Goal: Task Accomplishment & Management: Use online tool/utility

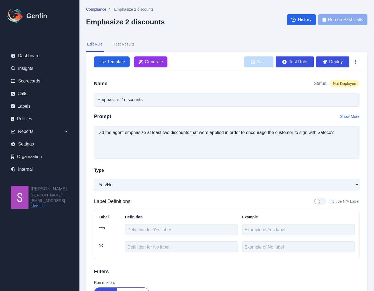
select select "Yes/No"
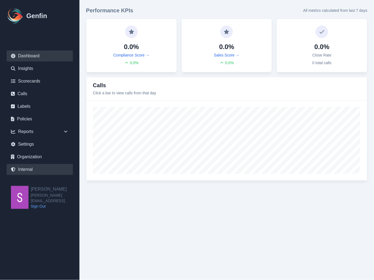
click at [39, 170] on link "Internal" at bounding box center [40, 169] width 66 height 11
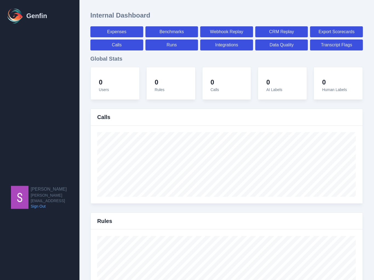
select select "paid"
select select "7"
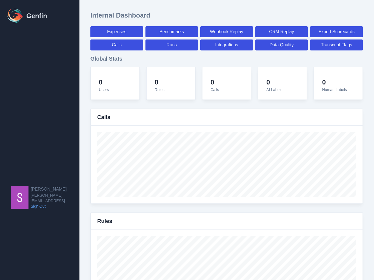
select select "paid"
select select "7"
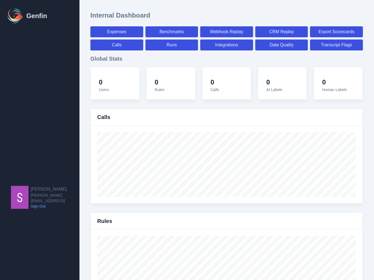
select select "7"
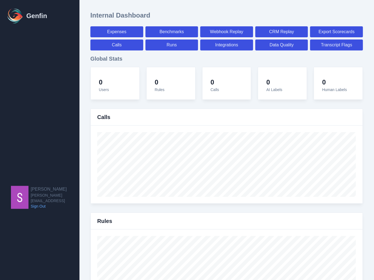
select select "7"
select select "paid"
select select "7"
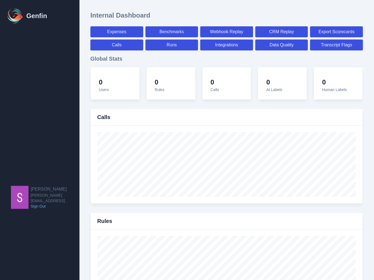
select select "7"
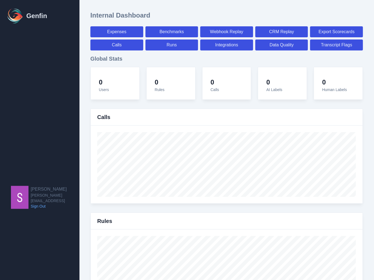
select select "7"
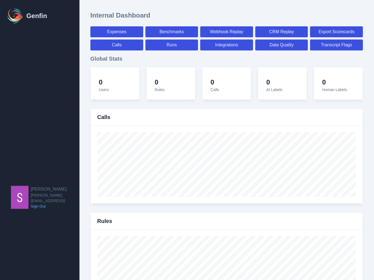
select select "7"
select select "paid"
select select "7"
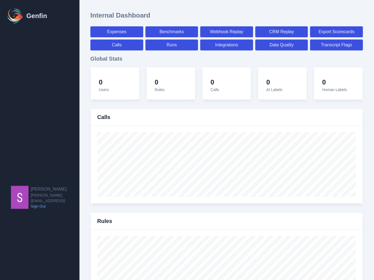
select select "7"
select select "paid"
select select "7"
select select "paid"
select select "7"
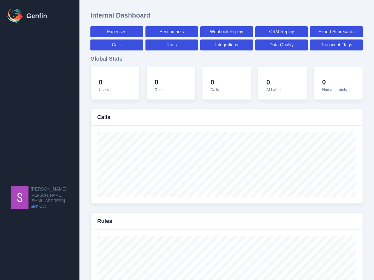
select select "7"
select select "paid"
select select "7"
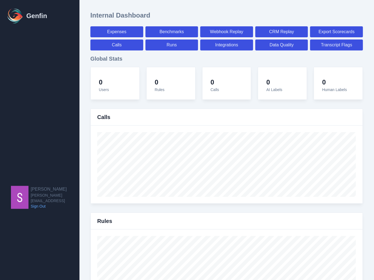
select select "7"
select select "paid"
select select "7"
select select "paid"
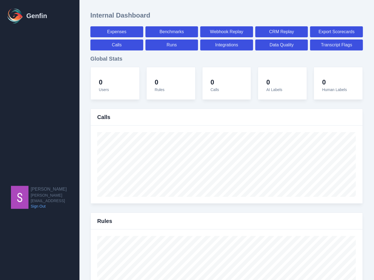
select select "7"
select select "paid"
select select "7"
select select "paid"
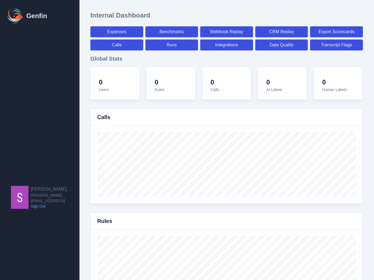
select select "7"
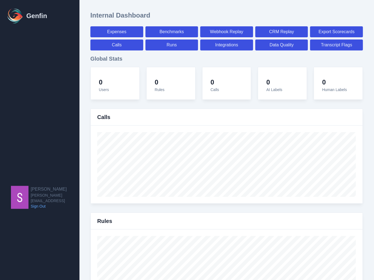
select select "7"
select select "paid"
select select "7"
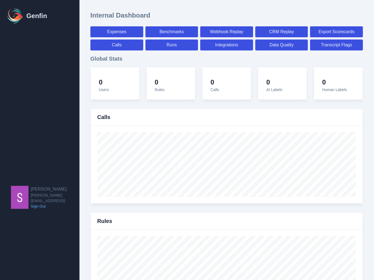
select select "7"
select select "paid"
select select "7"
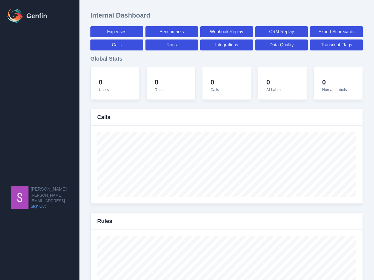
select select "7"
select select "paid"
select select "7"
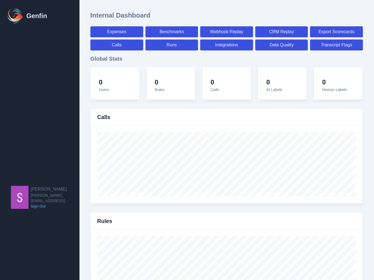
select select "7"
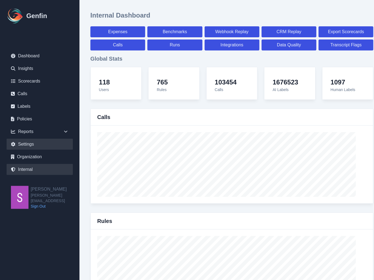
click at [50, 142] on link "Settings" at bounding box center [40, 144] width 66 height 11
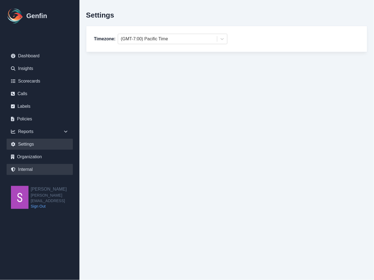
click at [42, 172] on link "Internal" at bounding box center [40, 169] width 66 height 11
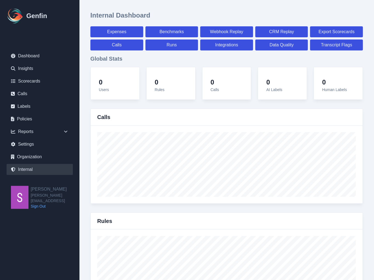
select select "paid"
select select "7"
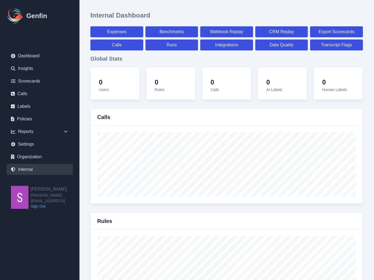
select select "paid"
select select "7"
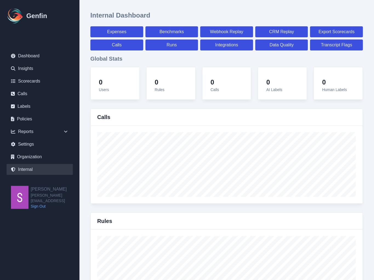
select select "7"
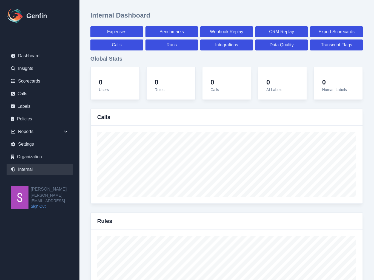
select select "7"
select select "paid"
select select "7"
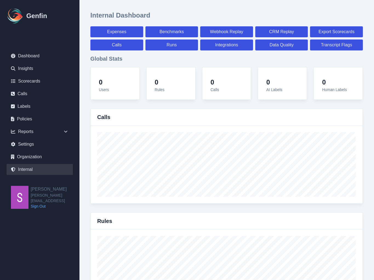
select select "7"
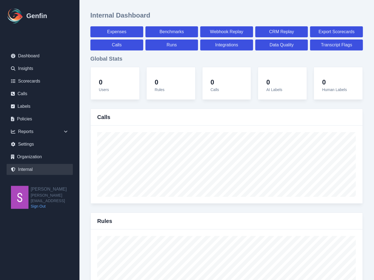
select select "7"
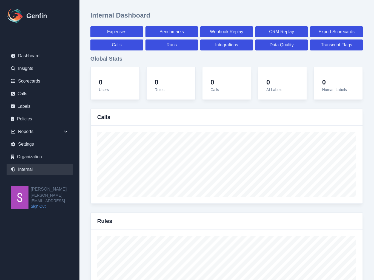
select select "7"
select select "paid"
select select "7"
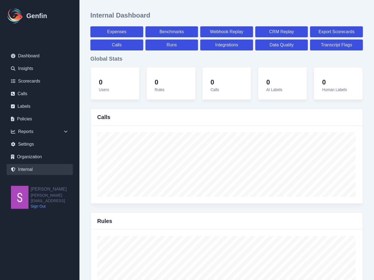
select select "7"
select select "paid"
select select "7"
select select "paid"
select select "7"
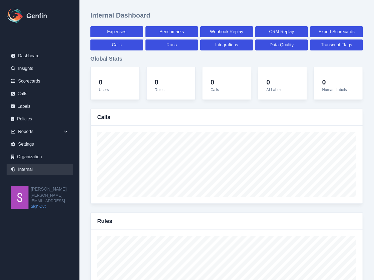
select select "7"
select select "paid"
select select "7"
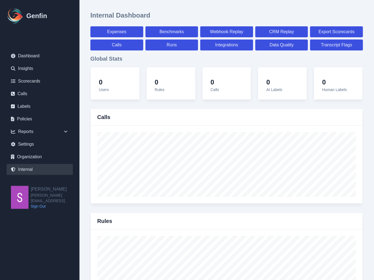
select select "7"
select select "paid"
select select "7"
select select "paid"
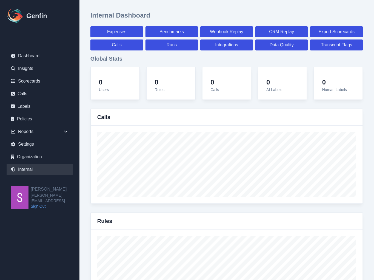
select select "7"
select select "paid"
select select "7"
select select "paid"
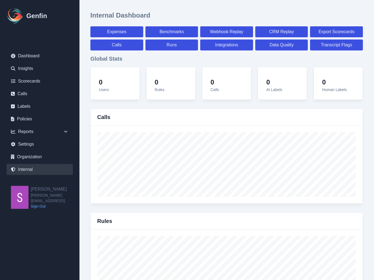
select select "7"
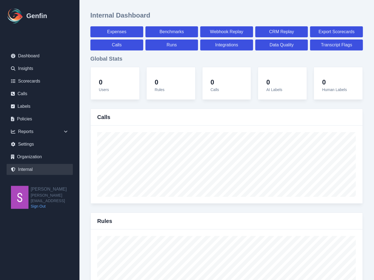
select select "7"
select select "paid"
select select "7"
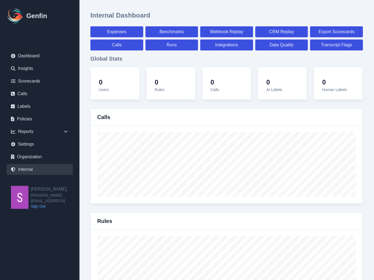
select select "7"
select select "paid"
select select "7"
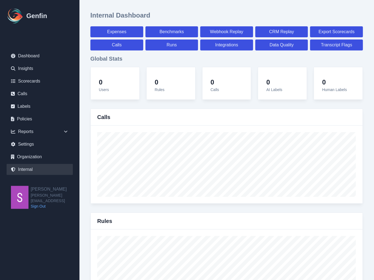
select select "7"
select select "paid"
select select "7"
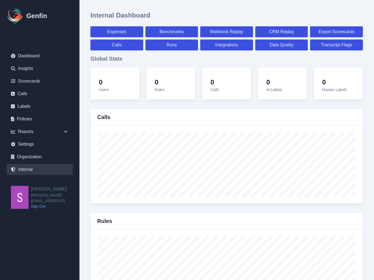
select select "7"
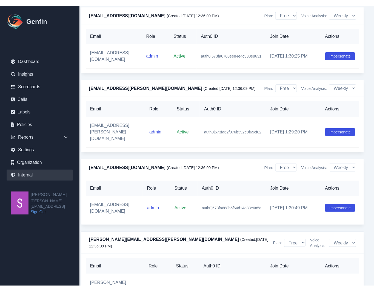
scroll to position [1883, 9]
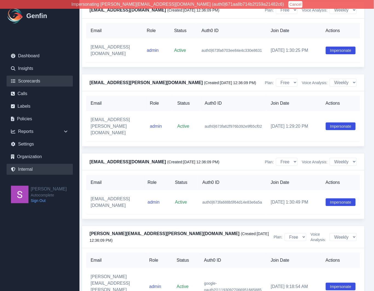
click at [39, 82] on link "Scorecards" at bounding box center [40, 81] width 66 height 11
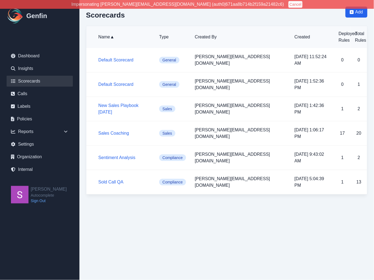
click at [133, 195] on html "Impersonating jeff@autocomplete.io (auth0|671aa8b714b2f159a21482c6) Cancel Genf…" at bounding box center [187, 100] width 374 height 201
click at [117, 131] on link "Sales Coaching" at bounding box center [113, 133] width 31 height 5
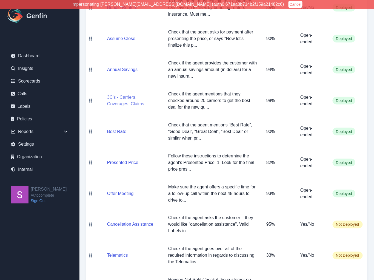
scroll to position [106, 0]
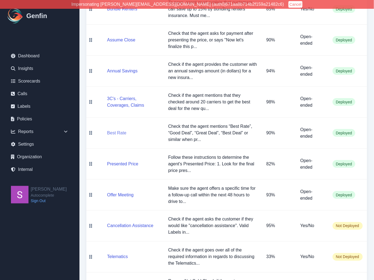
click at [114, 134] on button "Best Rate" at bounding box center [116, 132] width 19 height 7
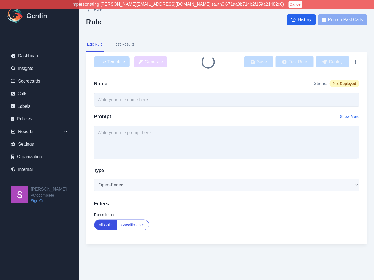
type input "Best Rate"
type textarea "Check that the agent mentions “Best Rate”, “Good Deal”, “Great Deal”, “Best Dea…"
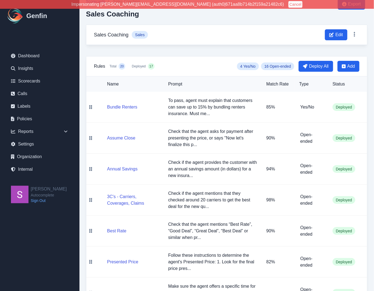
scroll to position [25, 0]
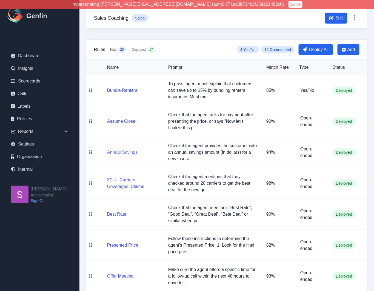
click at [122, 151] on button "Annual Savings" at bounding box center [122, 152] width 30 height 7
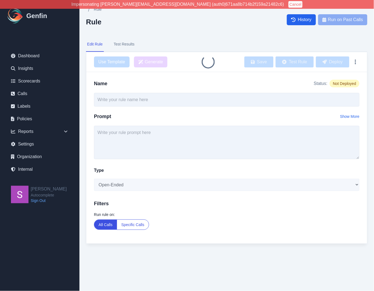
type input "Annual Savings"
type textarea "Check if the agent provides the customer with an annual savings amount (in doll…"
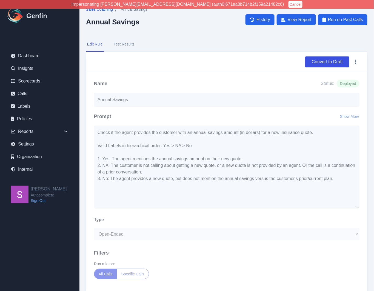
click at [104, 10] on span "Sales Coaching" at bounding box center [99, 9] width 27 height 5
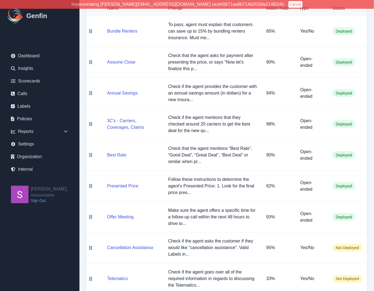
scroll to position [85, 0]
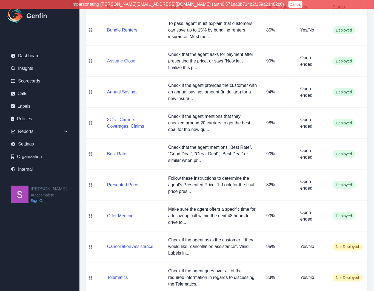
click at [122, 63] on button "Assume Close" at bounding box center [121, 61] width 28 height 7
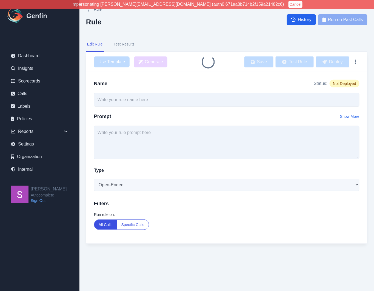
type input "Assume Close"
type textarea "Check that the agent asks for payment after presenting the price, or says "Now …"
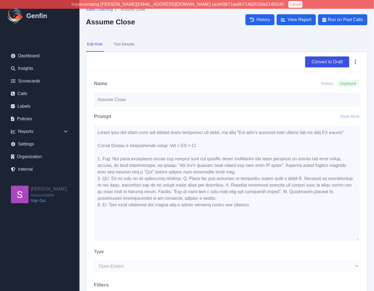
click at [124, 47] on button "Test Results" at bounding box center [124, 44] width 23 height 15
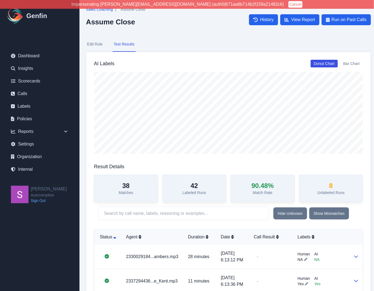
click at [100, 10] on span "Sales Coaching" at bounding box center [99, 9] width 27 height 5
